Goal: Task Accomplishment & Management: Complete application form

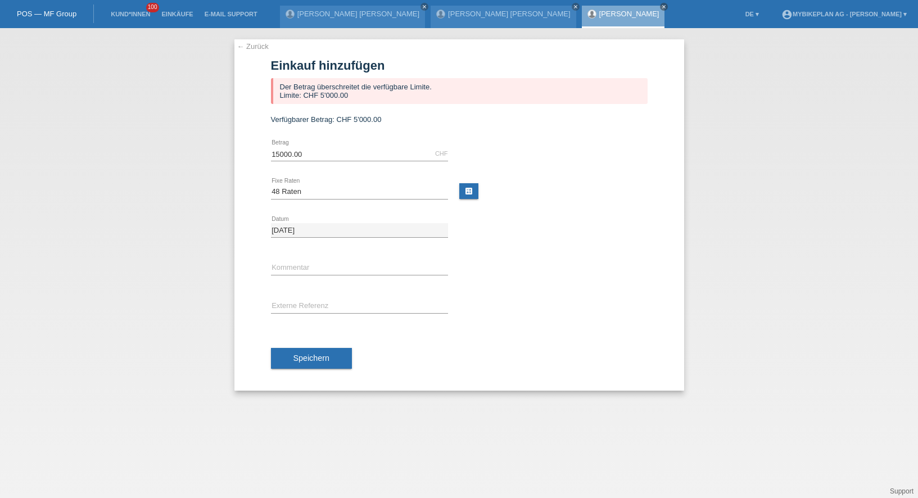
select select "488"
click at [127, 13] on link "Kund*innen" at bounding box center [130, 14] width 51 height 7
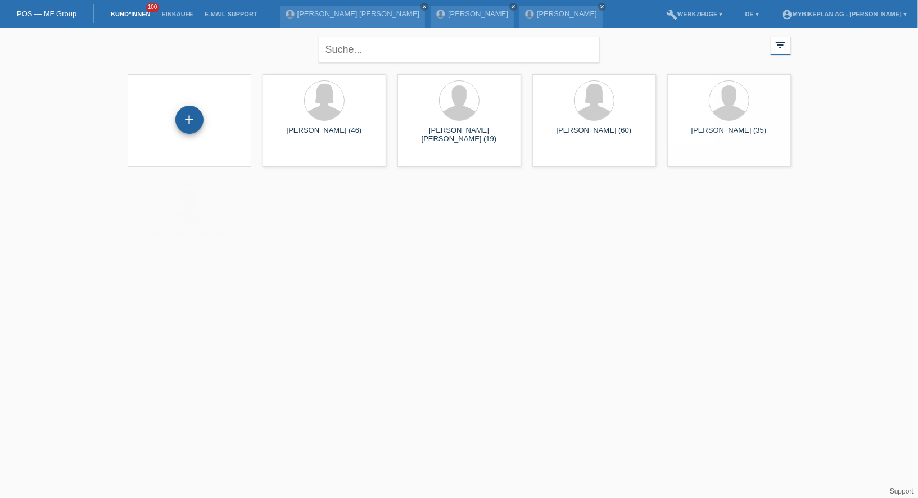
click at [197, 118] on div "+" at bounding box center [189, 120] width 28 height 28
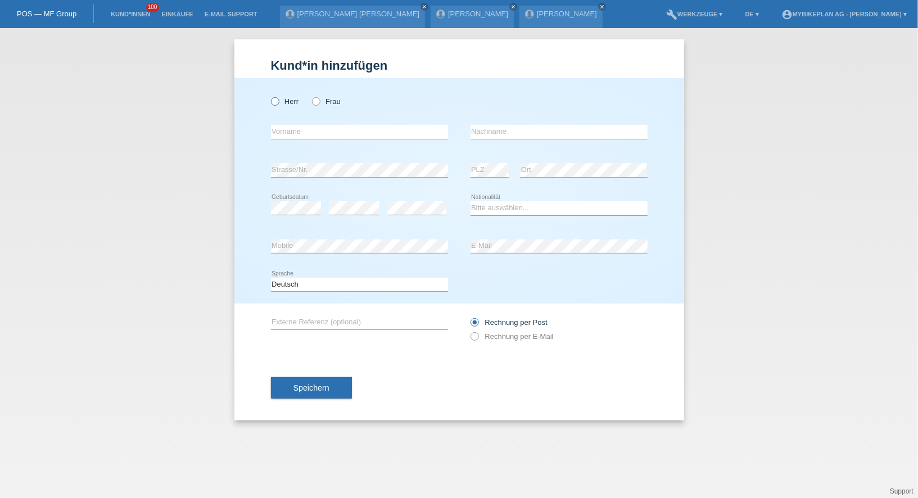
click at [269, 96] on icon at bounding box center [269, 96] width 0 height 0
click at [278, 102] on input "Herr" at bounding box center [274, 100] width 7 height 7
radio input "true"
click at [289, 132] on input "text" at bounding box center [359, 132] width 177 height 14
paste input "Jorge Ricardo Franco"
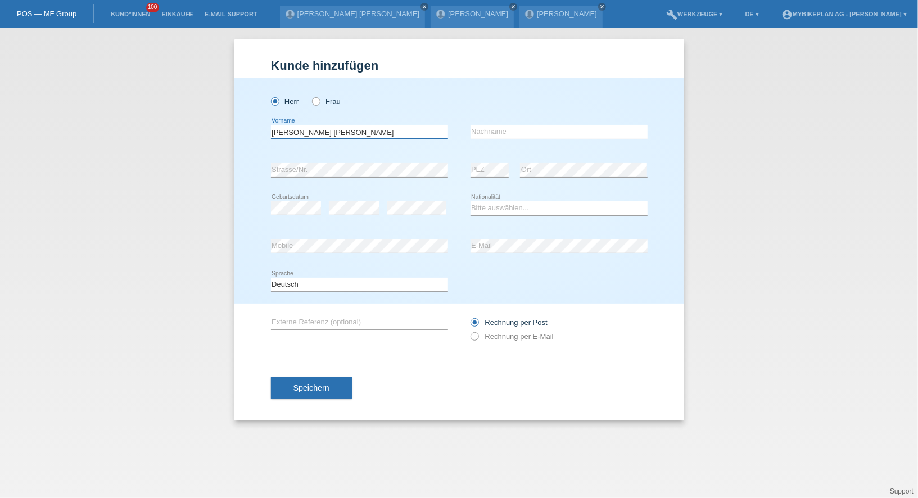
click at [272, 134] on input "Jorge Ricardo Franco" at bounding box center [359, 132] width 177 height 14
click at [332, 134] on input "Ricardo Jorge Ricardo Franco" at bounding box center [359, 132] width 177 height 14
drag, startPoint x: 319, startPoint y: 133, endPoint x: 387, endPoint y: 134, distance: 68.1
click at [387, 134] on input "Ricardo Jorge Ferreira Franco" at bounding box center [359, 132] width 177 height 14
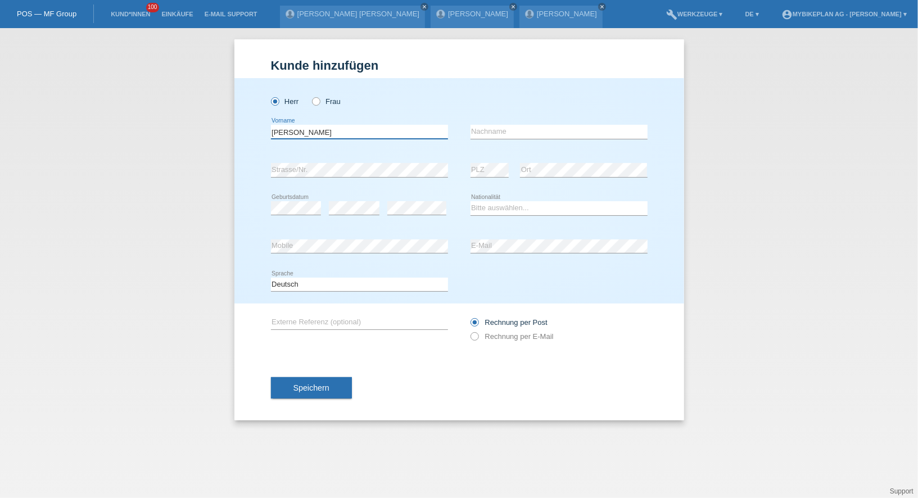
type input "Ricardo Jorge"
paste input "Ferreira Franco"
type input "Ferreira Franco"
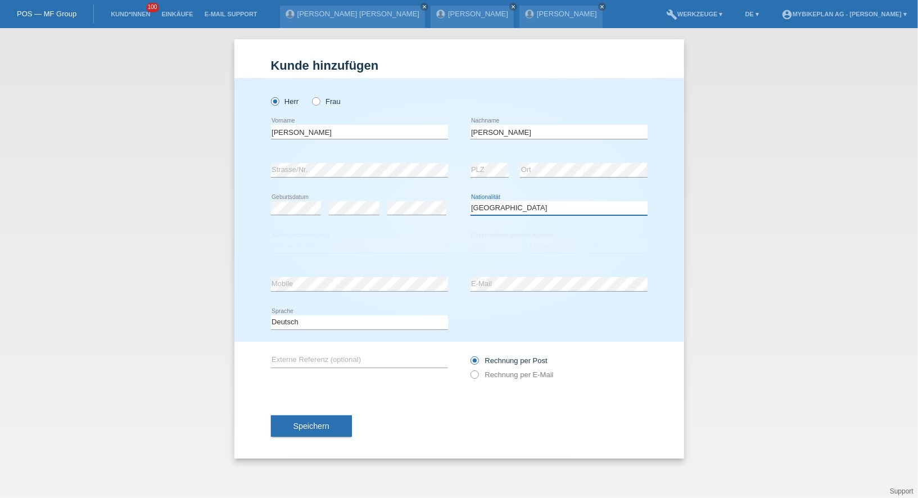
select select "PT"
select select "B"
select select "11"
select select "04"
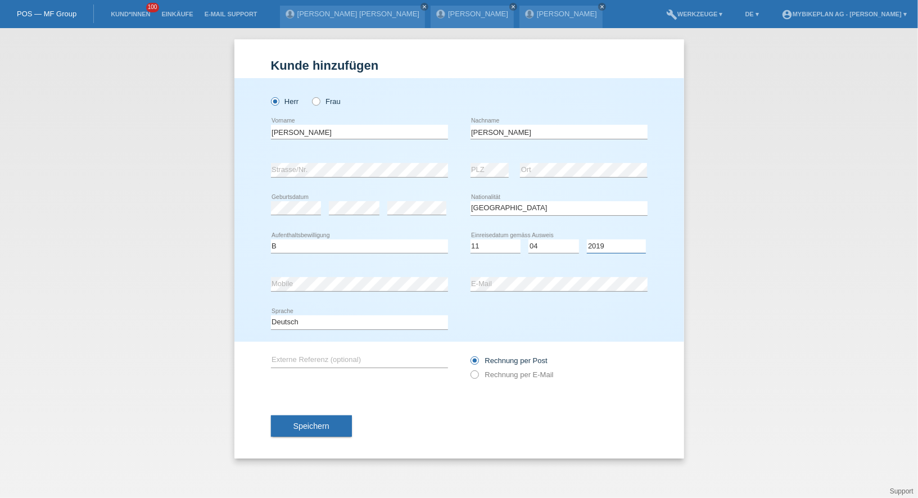
select select "2013"
click at [534, 275] on div "error E-Mail" at bounding box center [559, 284] width 177 height 38
click at [398, 322] on select "Deutsch Français Italiano English" at bounding box center [359, 322] width 177 height 13
click at [487, 371] on label "Rechnung per E-Mail" at bounding box center [512, 375] width 83 height 8
click at [478, 371] on input "Rechnung per E-Mail" at bounding box center [474, 378] width 7 height 14
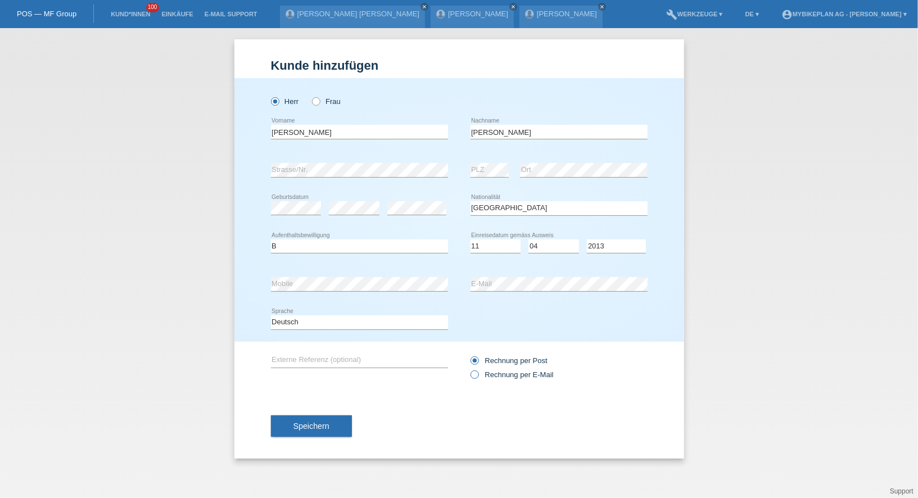
radio input "true"
click at [289, 426] on button "Speichern" at bounding box center [311, 426] width 81 height 21
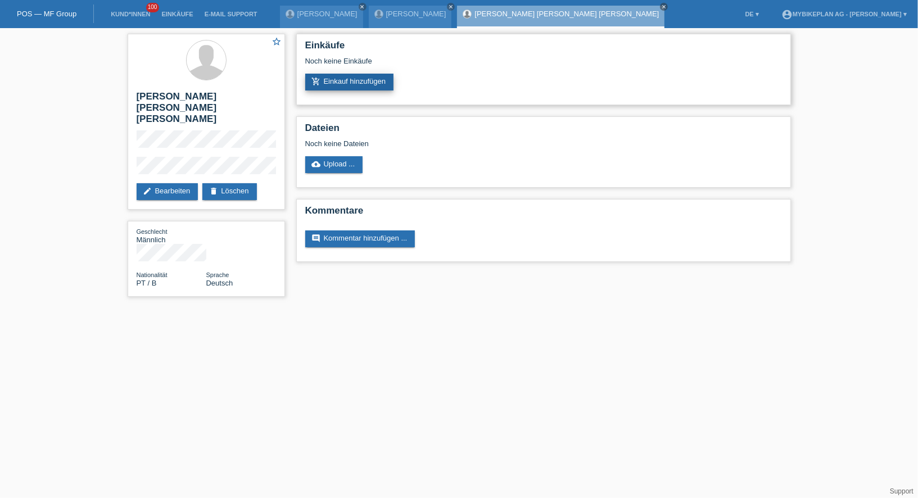
click at [366, 79] on link "add_shopping_cart Einkauf hinzufügen" at bounding box center [349, 82] width 89 height 17
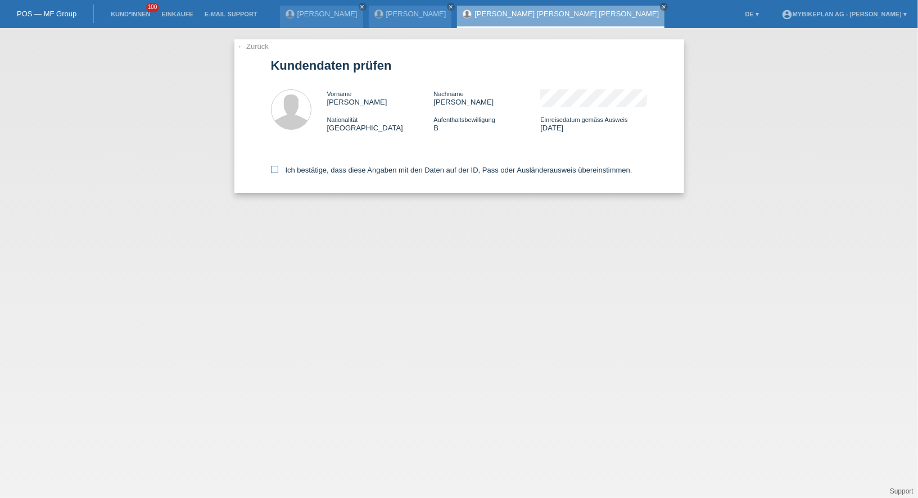
click at [370, 172] on label "Ich bestätige, dass diese Angaben mit den Daten auf der ID, Pass oder Ausländer…" at bounding box center [452, 170] width 362 height 8
click at [278, 172] on input "Ich bestätige, dass diese Angaben mit den Daten auf der ID, Pass oder Ausländer…" at bounding box center [274, 169] width 7 height 7
checkbox input "true"
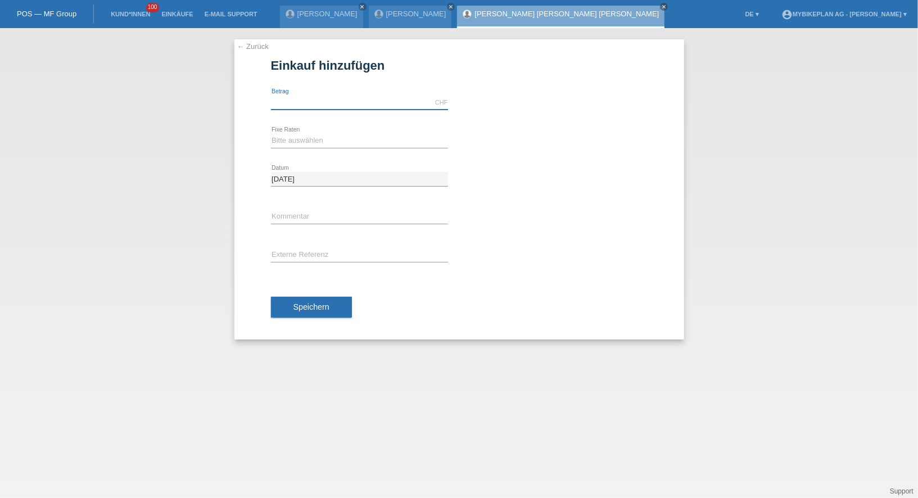
click at [343, 99] on input "text" at bounding box center [359, 103] width 177 height 14
type input "4499.00"
click at [290, 145] on select "Bitte auswählen 6 Raten 12 Raten 18 Raten 24 Raten 36 Raten 48 Raten" at bounding box center [359, 140] width 177 height 13
select select "488"
click at [292, 249] on input "text" at bounding box center [359, 256] width 177 height 14
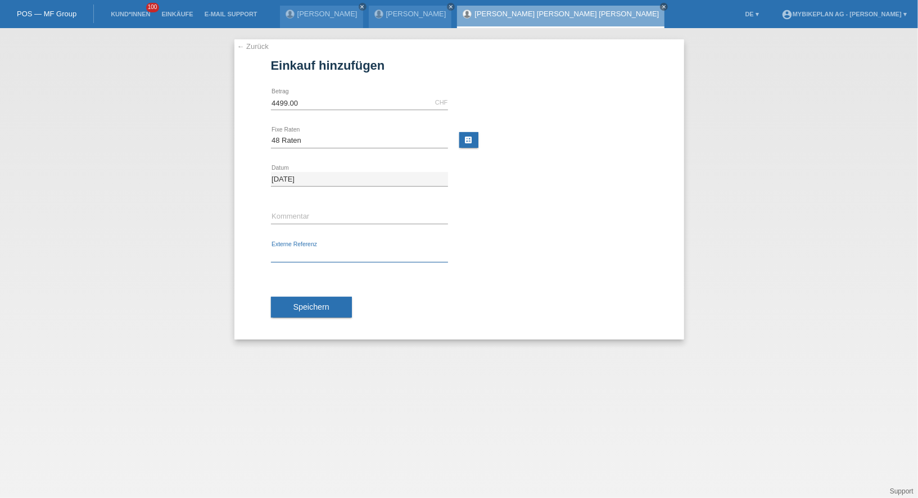
click at [292, 249] on input "text" at bounding box center [359, 256] width 177 height 14
paste input "43270850712"
type input "43270850712"
click at [300, 305] on span "Speichern" at bounding box center [312, 307] width 36 height 9
